Goal: Navigation & Orientation: Find specific page/section

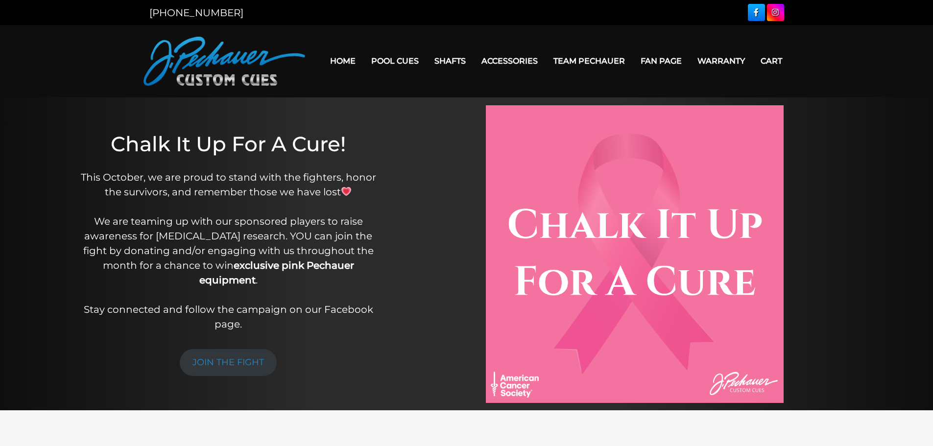
click at [576, 59] on link "Team Pechauer" at bounding box center [589, 61] width 87 height 25
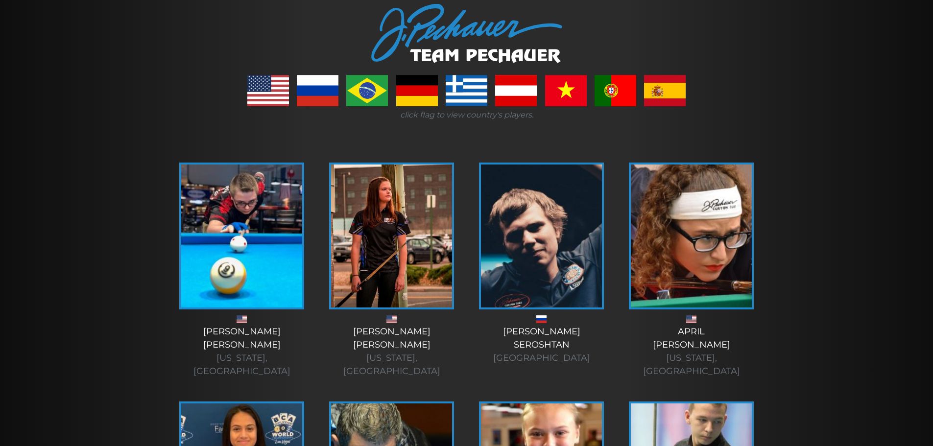
scroll to position [122, 0]
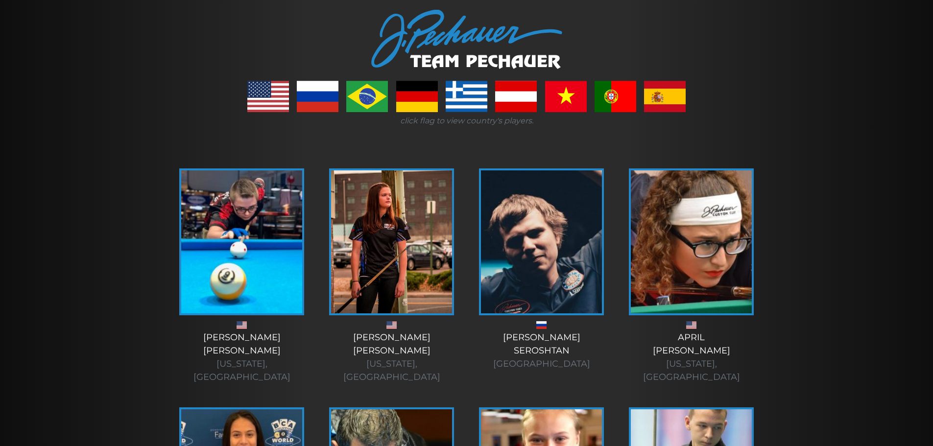
click at [692, 348] on div "April Larson Minnesota, USA" at bounding box center [692, 357] width 130 height 53
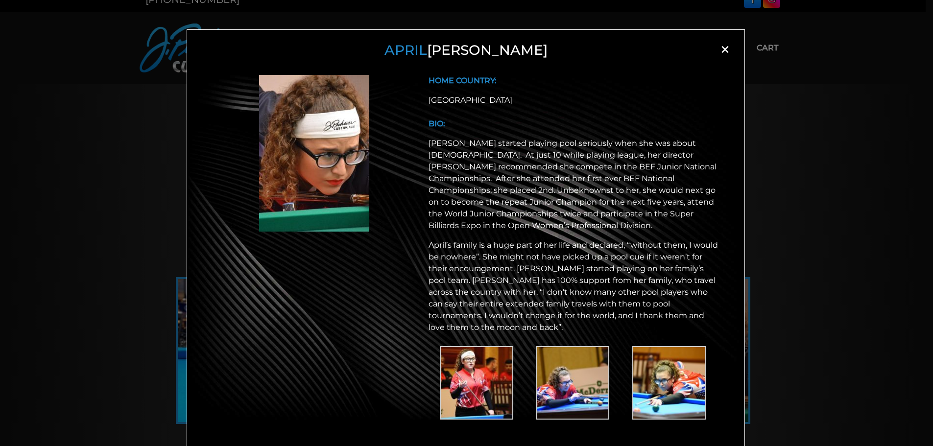
scroll to position [0, 0]
click at [830, 241] on div "April Larson × HOME COUNTRY: USA BIO:" at bounding box center [466, 239] width 933 height 446
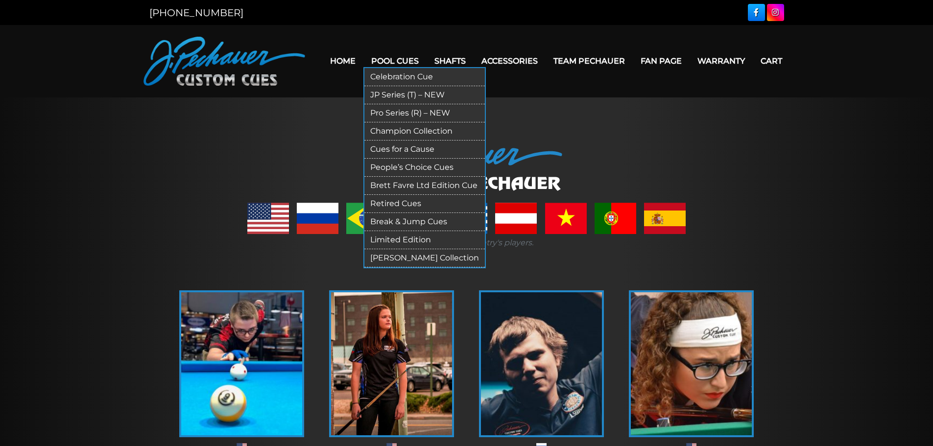
click at [392, 78] on link "Celebration Cue" at bounding box center [425, 77] width 121 height 18
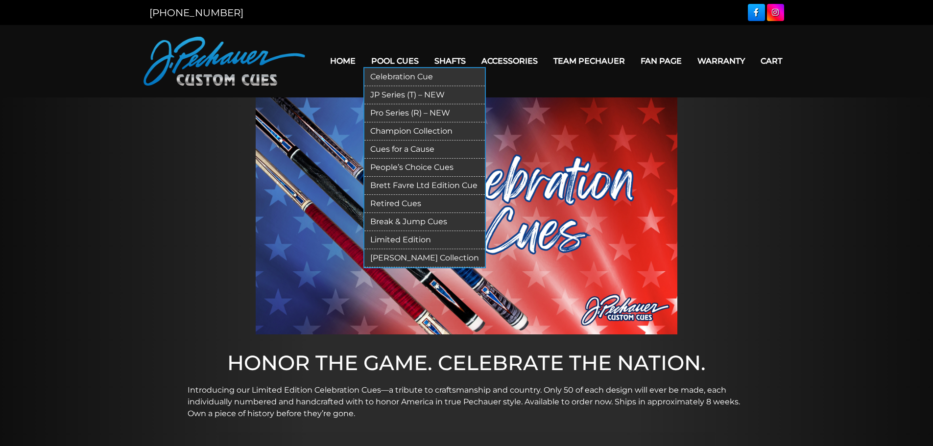
click at [392, 57] on link "Pool Cues" at bounding box center [395, 61] width 63 height 25
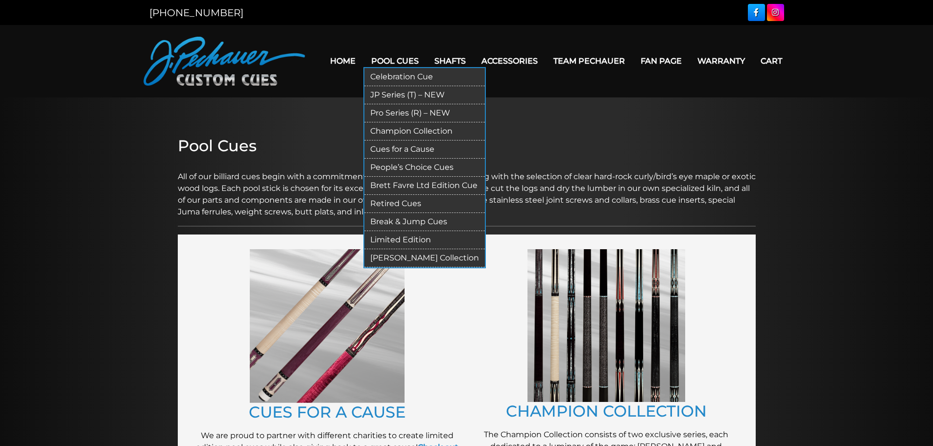
click at [398, 91] on link "JP Series (T) – NEW" at bounding box center [425, 95] width 121 height 18
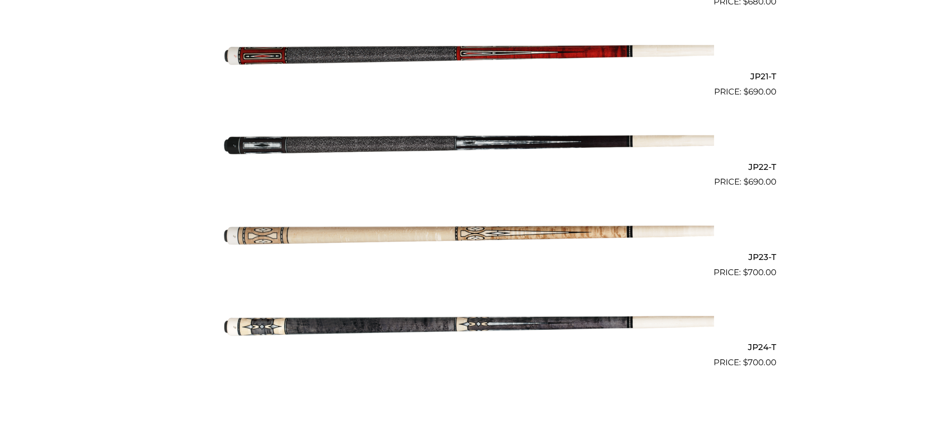
scroll to position [2146, 0]
